Goal: Task Accomplishment & Management: Use online tool/utility

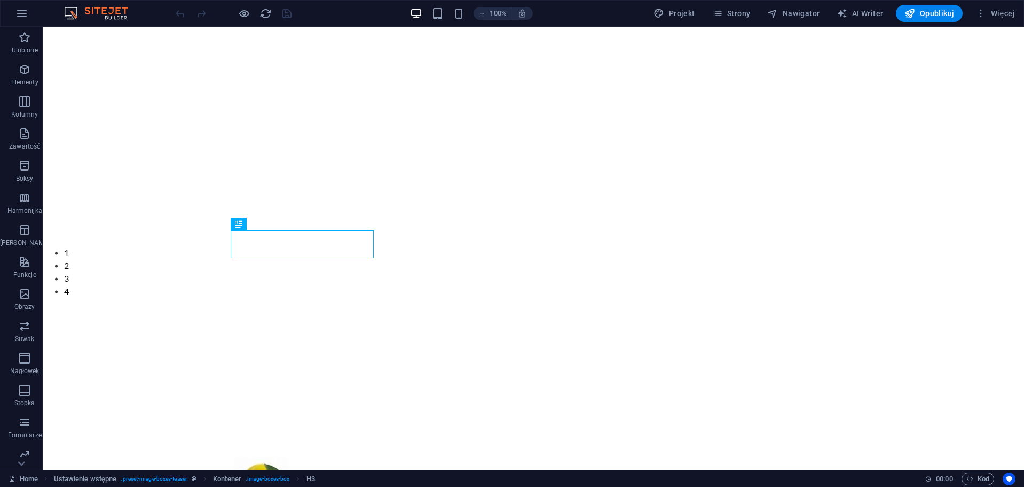
scroll to position [387, 0]
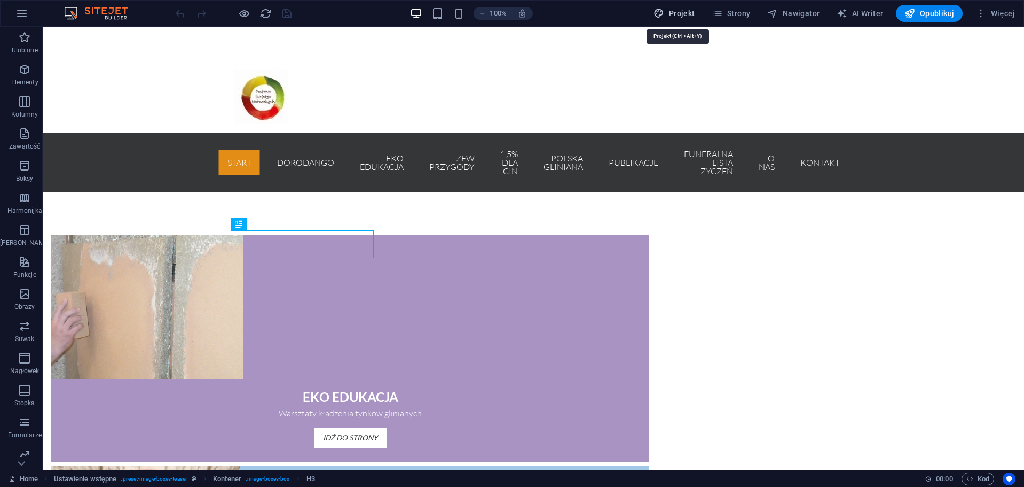
click at [695, 13] on span "Projekt" at bounding box center [674, 13] width 41 height 11
select select "rem"
select select "300"
select select "px"
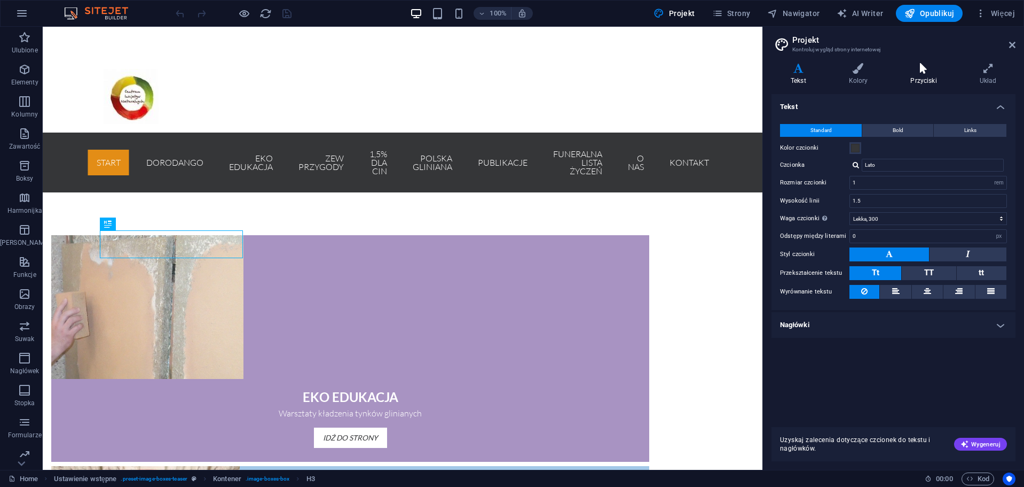
click at [933, 79] on h4 "Przyciski" at bounding box center [925, 74] width 69 height 22
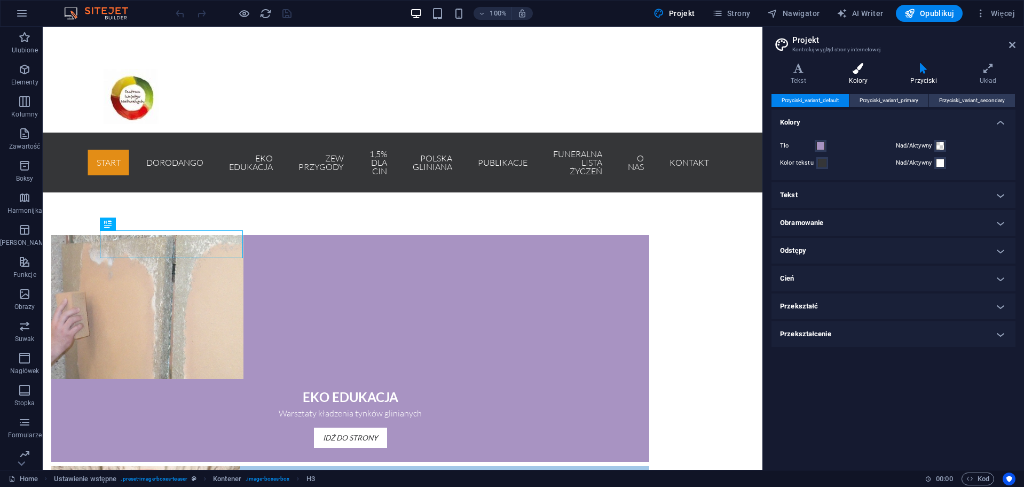
click at [863, 81] on h4 "Kolory" at bounding box center [861, 74] width 62 height 22
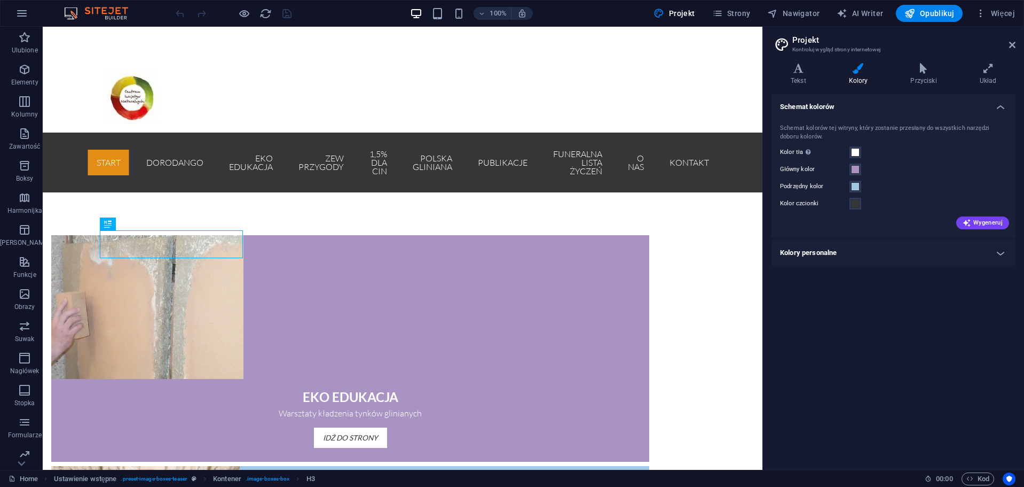
click at [990, 59] on div "Warianty Tekst Kolory Przyciski Układ Tekst Standard Bold Links Kolor czcionki …" at bounding box center [893, 261] width 261 height 415
click at [997, 68] on icon at bounding box center [988, 68] width 55 height 11
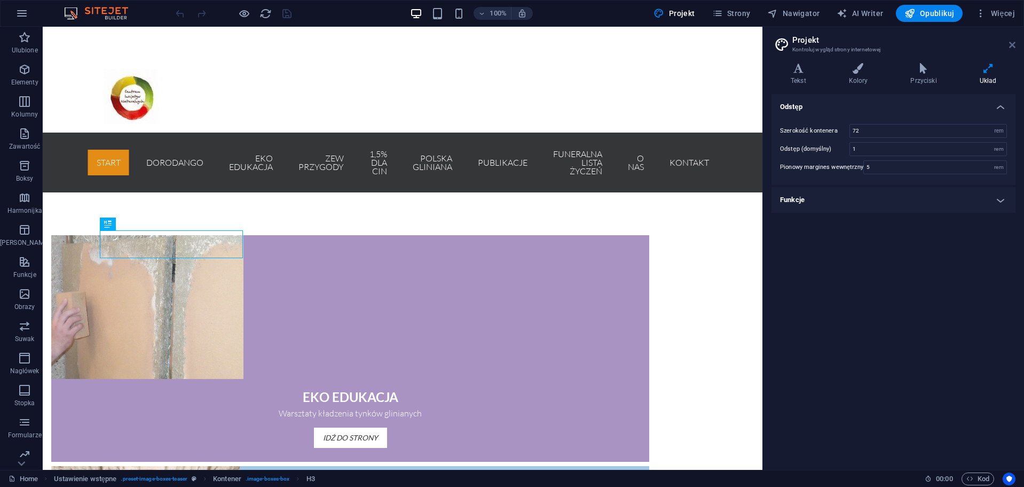
click at [1011, 46] on icon at bounding box center [1013, 45] width 6 height 9
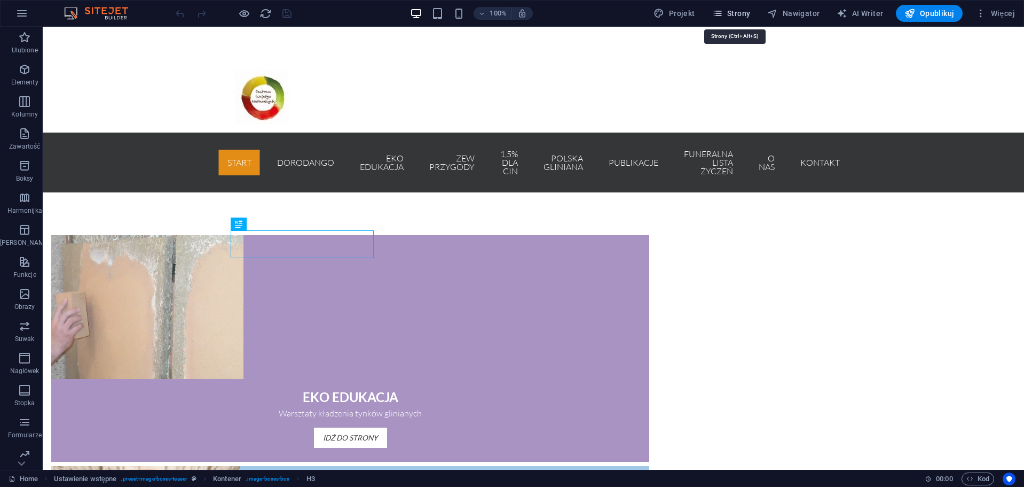
click at [741, 16] on span "Strony" at bounding box center [732, 13] width 38 height 11
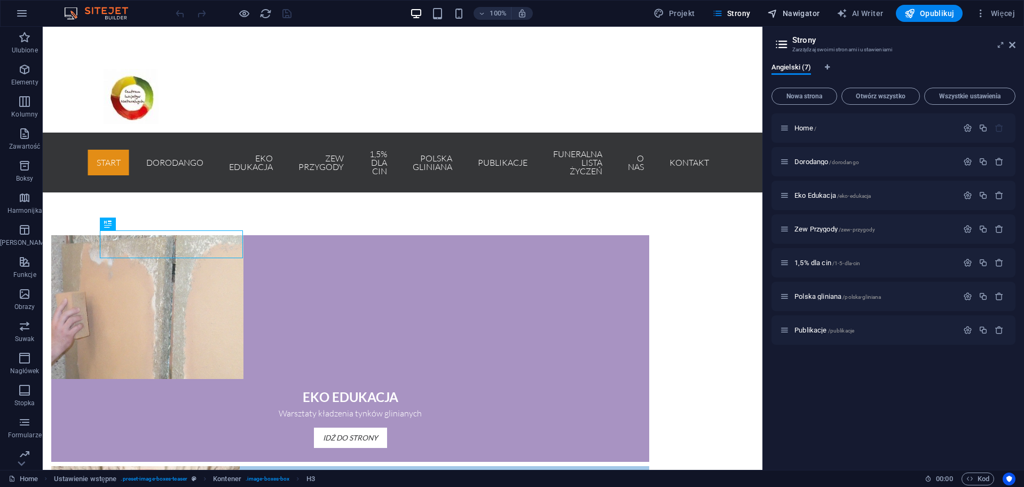
click at [786, 13] on span "Nawigator" at bounding box center [794, 13] width 52 height 11
